Goal: Task Accomplishment & Management: Complete application form

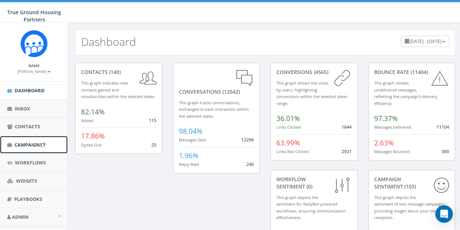
click at [28, 143] on span "Campaigns" at bounding box center [29, 144] width 28 height 7
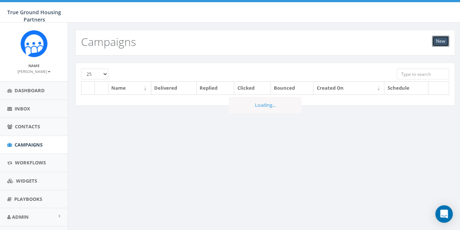
click at [440, 37] on link "New" at bounding box center [440, 41] width 17 height 11
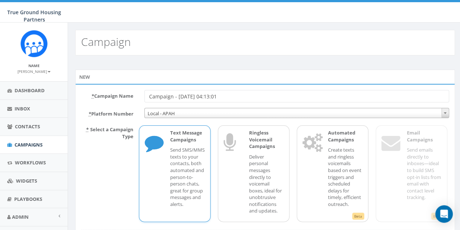
drag, startPoint x: 239, startPoint y: 97, endPoint x: 144, endPoint y: 90, distance: 95.7
click at [144, 90] on div "Campaign - [DATE] 04:13:01" at bounding box center [297, 96] width 316 height 12
type input "B"
type input "Breakfast Is Served until 10am"
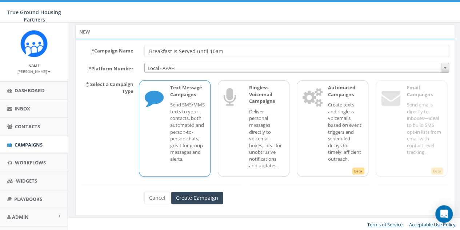
scroll to position [46, 0]
click at [205, 191] on input "Create Campaign" at bounding box center [197, 197] width 52 height 12
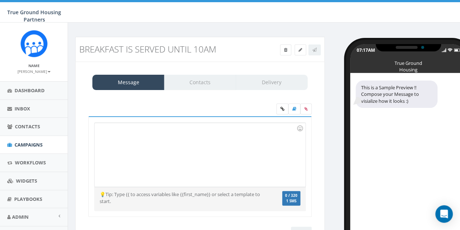
click at [119, 132] on div at bounding box center [200, 155] width 211 height 64
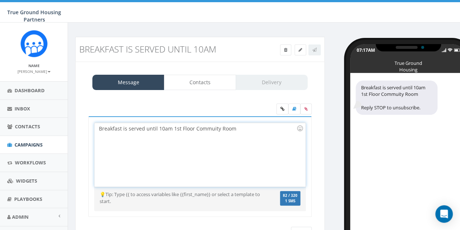
click at [202, 128] on div "Breakfast is served until 10am 1st Floor Commuity Room" at bounding box center [200, 155] width 211 height 64
drag, startPoint x: 170, startPoint y: 129, endPoint x: 177, endPoint y: 131, distance: 6.7
click at [170, 129] on div "Breakfast is served until 10am 1st Floor Community Room" at bounding box center [200, 155] width 211 height 64
click at [239, 127] on div "Breakfast is served until 10am - 1st Floor Community Room" at bounding box center [200, 155] width 211 height 64
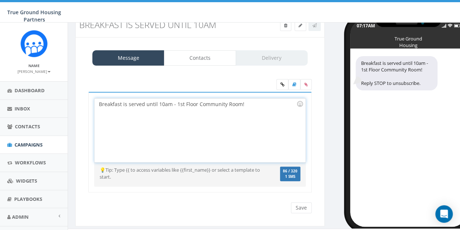
scroll to position [36, 0]
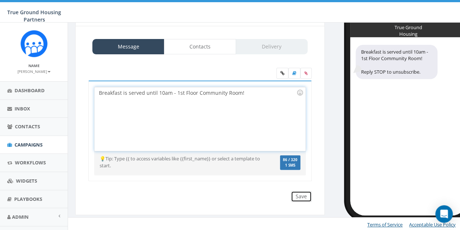
click at [305, 197] on input "Save" at bounding box center [301, 196] width 21 height 11
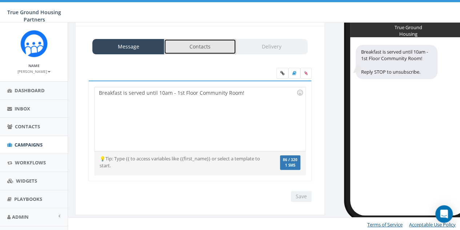
click at [223, 45] on link "Contacts" at bounding box center [200, 46] width 72 height 15
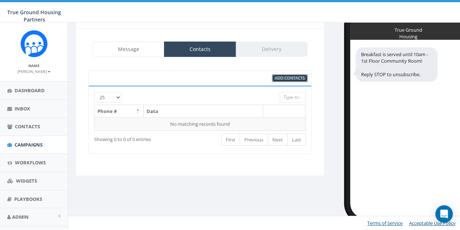
click at [285, 77] on span "Add Contacts" at bounding box center [290, 77] width 30 height 5
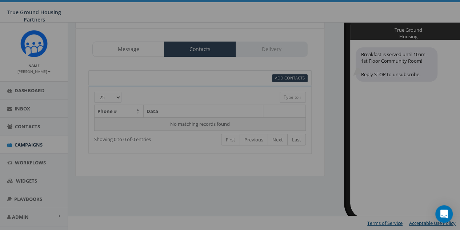
select select
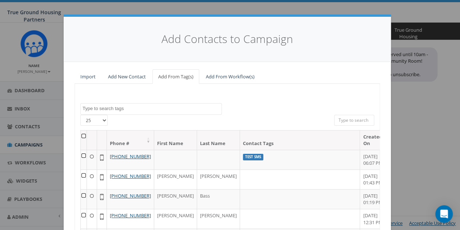
click at [109, 106] on textarea "Search" at bounding box center [152, 108] width 139 height 7
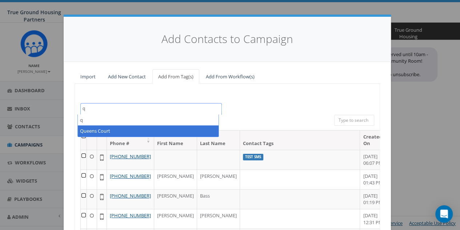
type textarea "q"
select select "Queens Court"
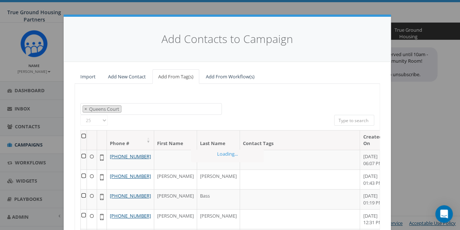
scroll to position [254, 0]
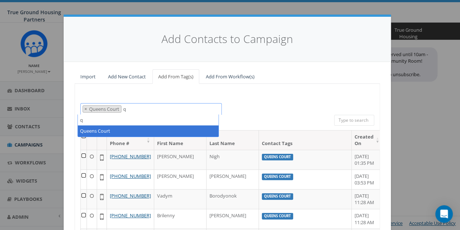
type textarea "q"
select select
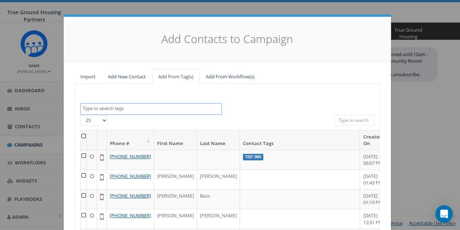
click at [134, 111] on span at bounding box center [151, 109] width 142 height 12
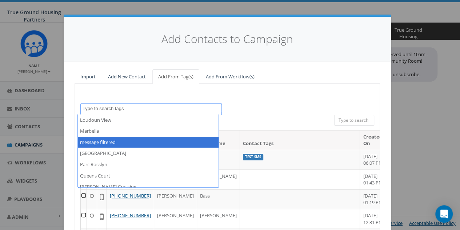
scroll to position [437, 0]
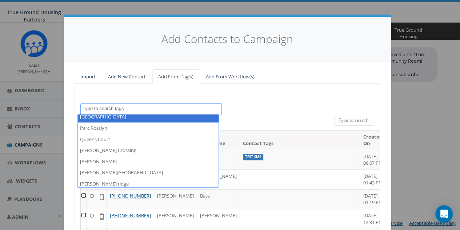
click at [270, 95] on div "2024/10/01 2024/11/22 2025/04/16 Arlington Mill Arlington Mill residences Arna …" at bounding box center [228, 198] width 306 height 229
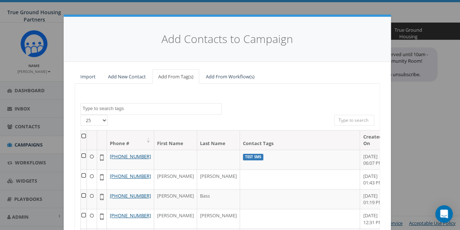
click at [125, 105] on textarea "Search" at bounding box center [152, 108] width 139 height 7
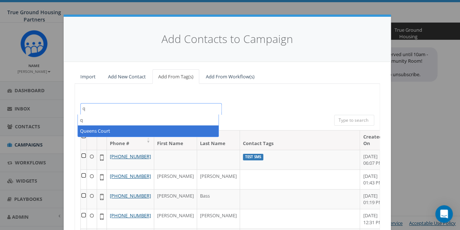
type textarea "q"
select select "Queens Court"
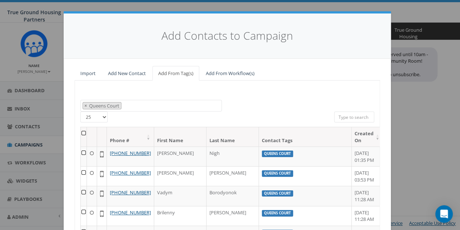
scroll to position [0, 0]
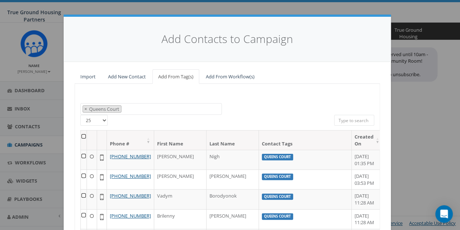
click at [83, 135] on th at bounding box center [84, 139] width 6 height 19
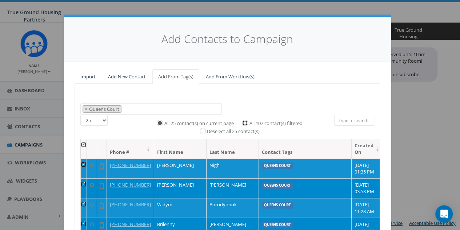
click at [245, 123] on input "All 107 contact(s) filtered" at bounding box center [247, 122] width 5 height 5
radio input "true"
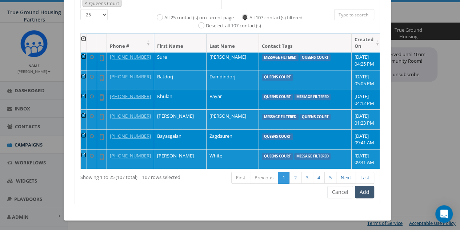
scroll to position [400, 0]
click at [365, 188] on button "Add" at bounding box center [364, 192] width 19 height 12
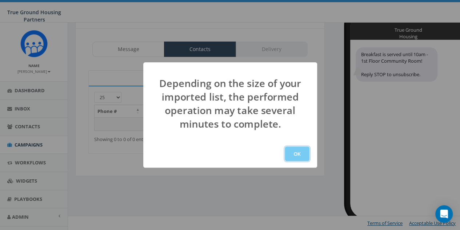
click at [295, 154] on button "OK" at bounding box center [297, 153] width 25 height 15
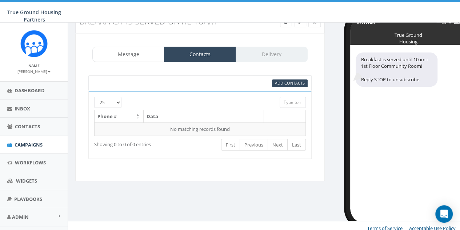
click at [259, 51] on div "Message Contacts Delivery" at bounding box center [199, 54] width 215 height 15
click at [193, 56] on link "Contacts" at bounding box center [200, 54] width 72 height 15
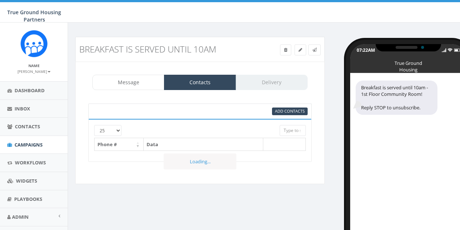
select select
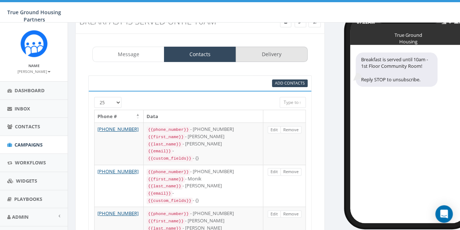
scroll to position [28, 0]
click at [262, 51] on link "Delivery" at bounding box center [272, 54] width 72 height 15
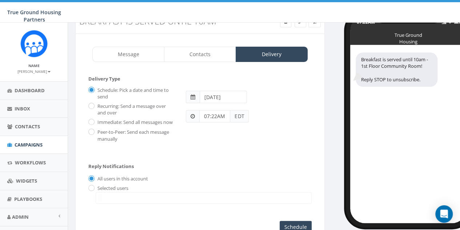
click at [235, 95] on input "2025-08-28" at bounding box center [223, 97] width 47 height 12
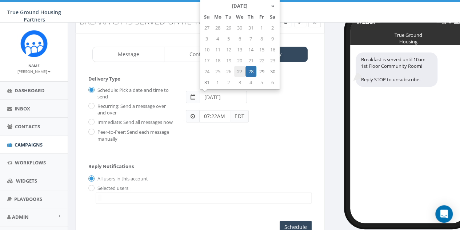
click at [241, 75] on td "27" at bounding box center [239, 71] width 11 height 11
type input "2025-08-27"
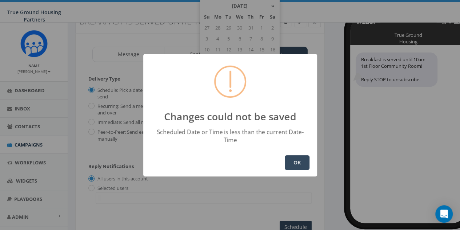
click at [293, 160] on button "OK" at bounding box center [297, 162] width 25 height 15
click at [294, 158] on button "OK" at bounding box center [297, 162] width 25 height 15
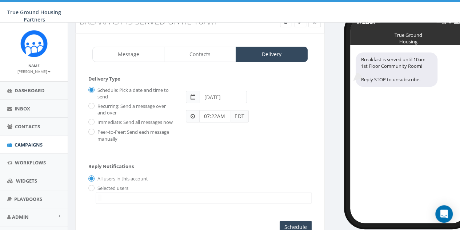
click at [215, 115] on input "07:22AM" at bounding box center [214, 116] width 31 height 12
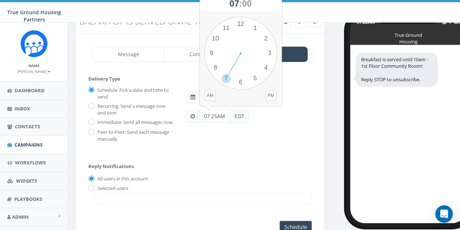
type input "07:25AM"
click at [264, 124] on div "Schedule: Pick a date and time to send Recurring: Send a message over and over …" at bounding box center [200, 113] width 234 height 58
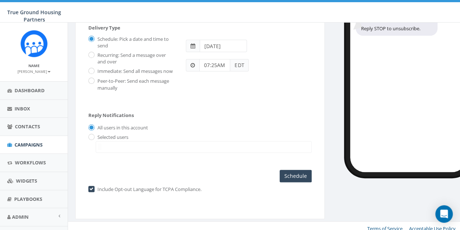
scroll to position [84, 0]
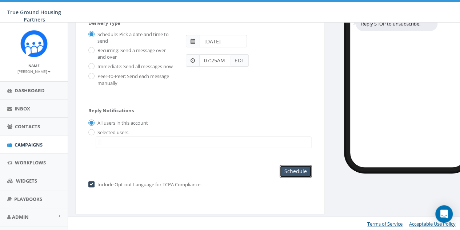
click at [292, 166] on input "Schedule" at bounding box center [296, 171] width 32 height 12
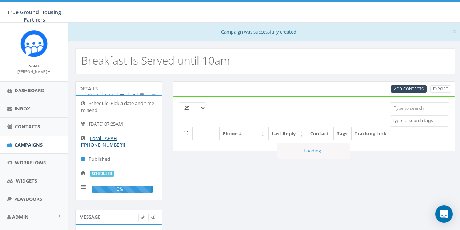
select select
